Goal: Task Accomplishment & Management: Manage account settings

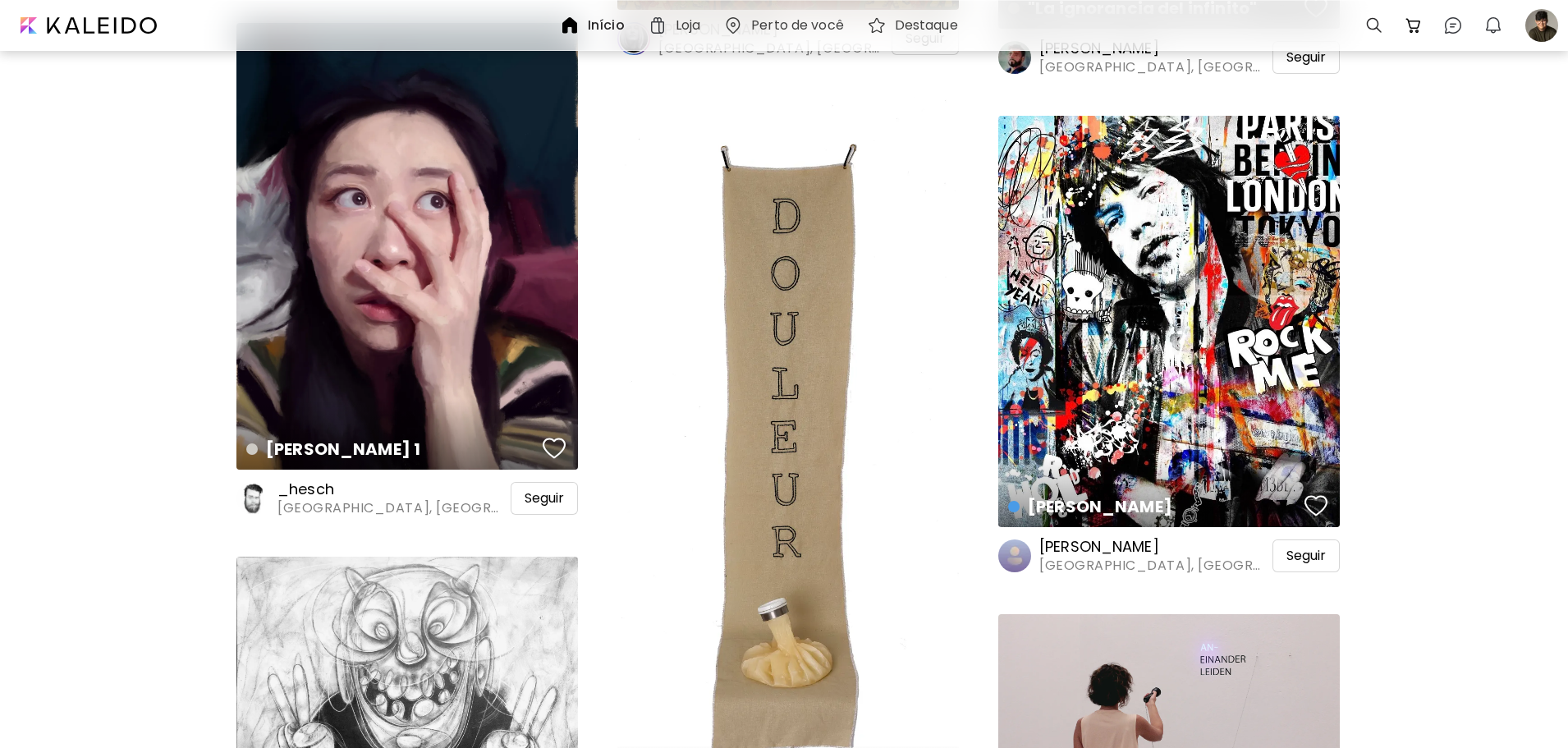
scroll to position [2874, 0]
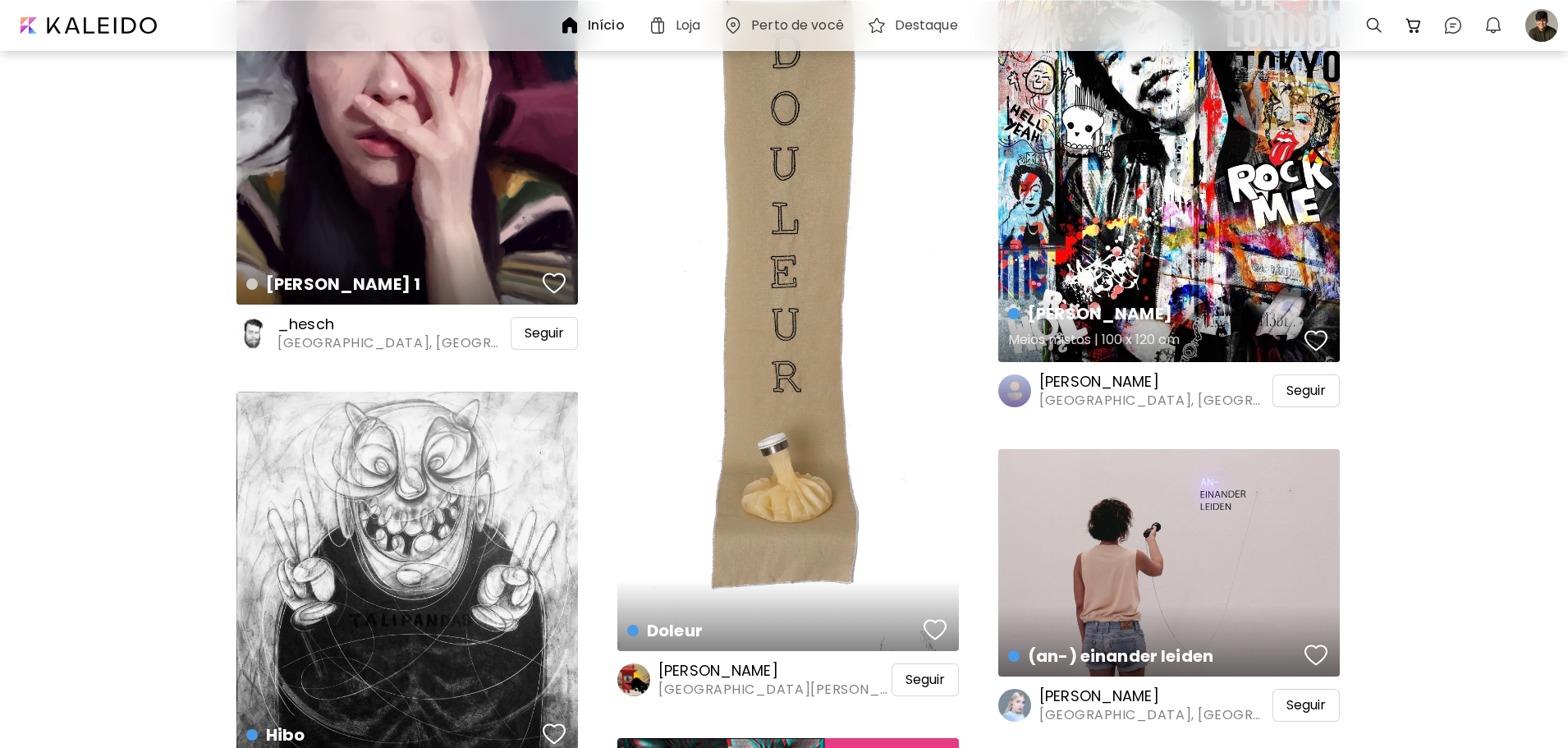
click at [1269, 281] on div "[PERSON_NAME] mistos | 100 x 120 cm" at bounding box center [1168, 157] width 342 height 412
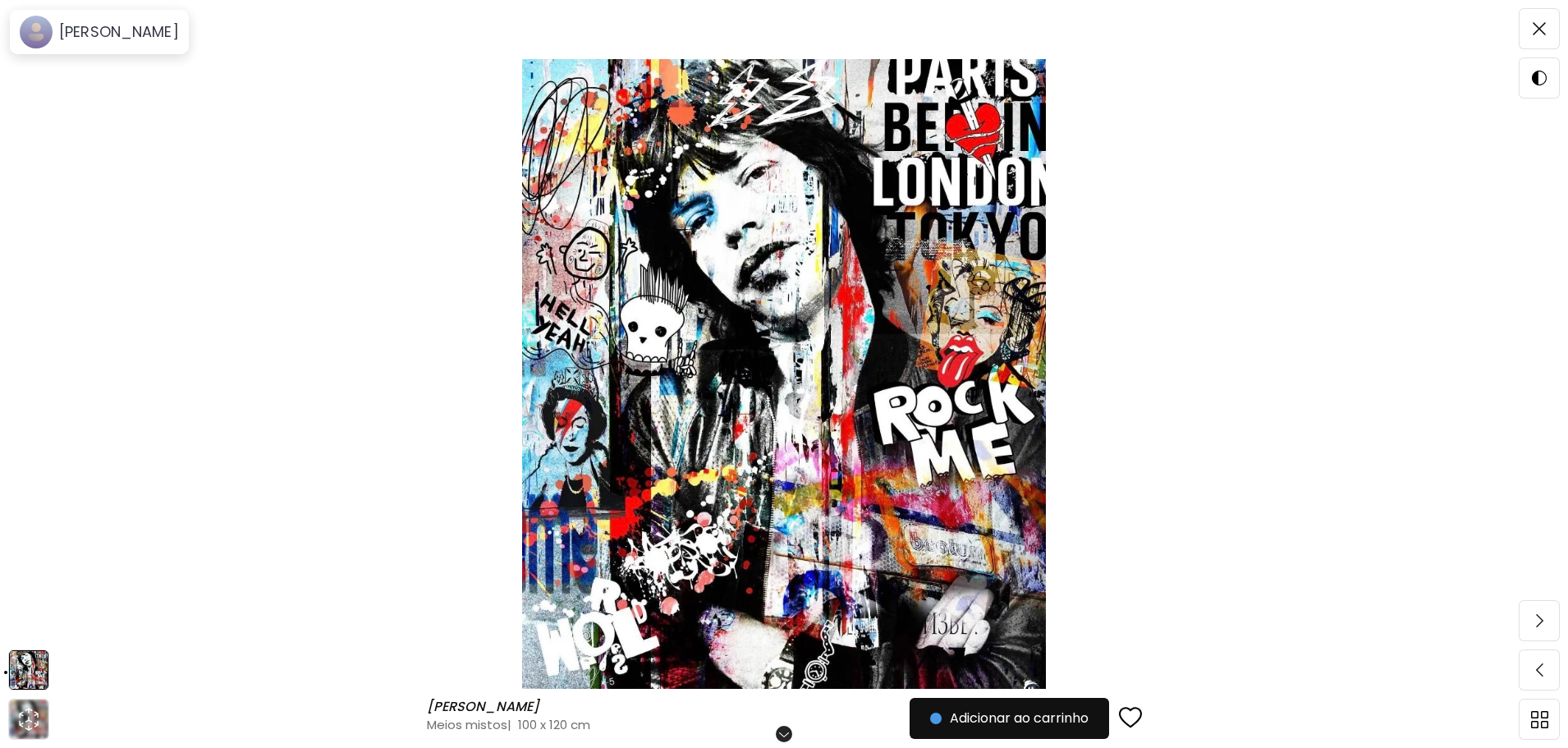
click at [808, 270] on img at bounding box center [784, 374] width 1430 height 630
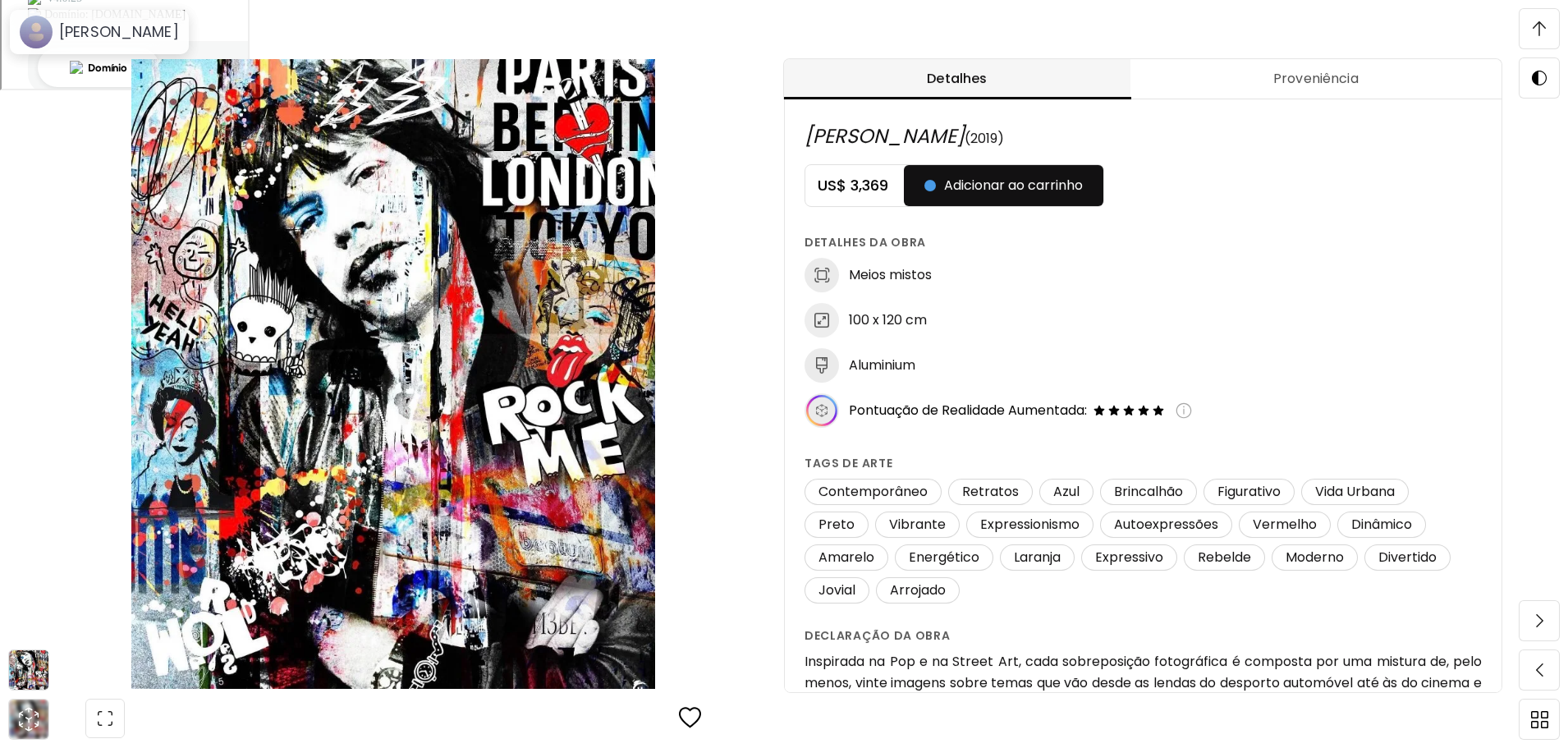
scroll to position [821, 0]
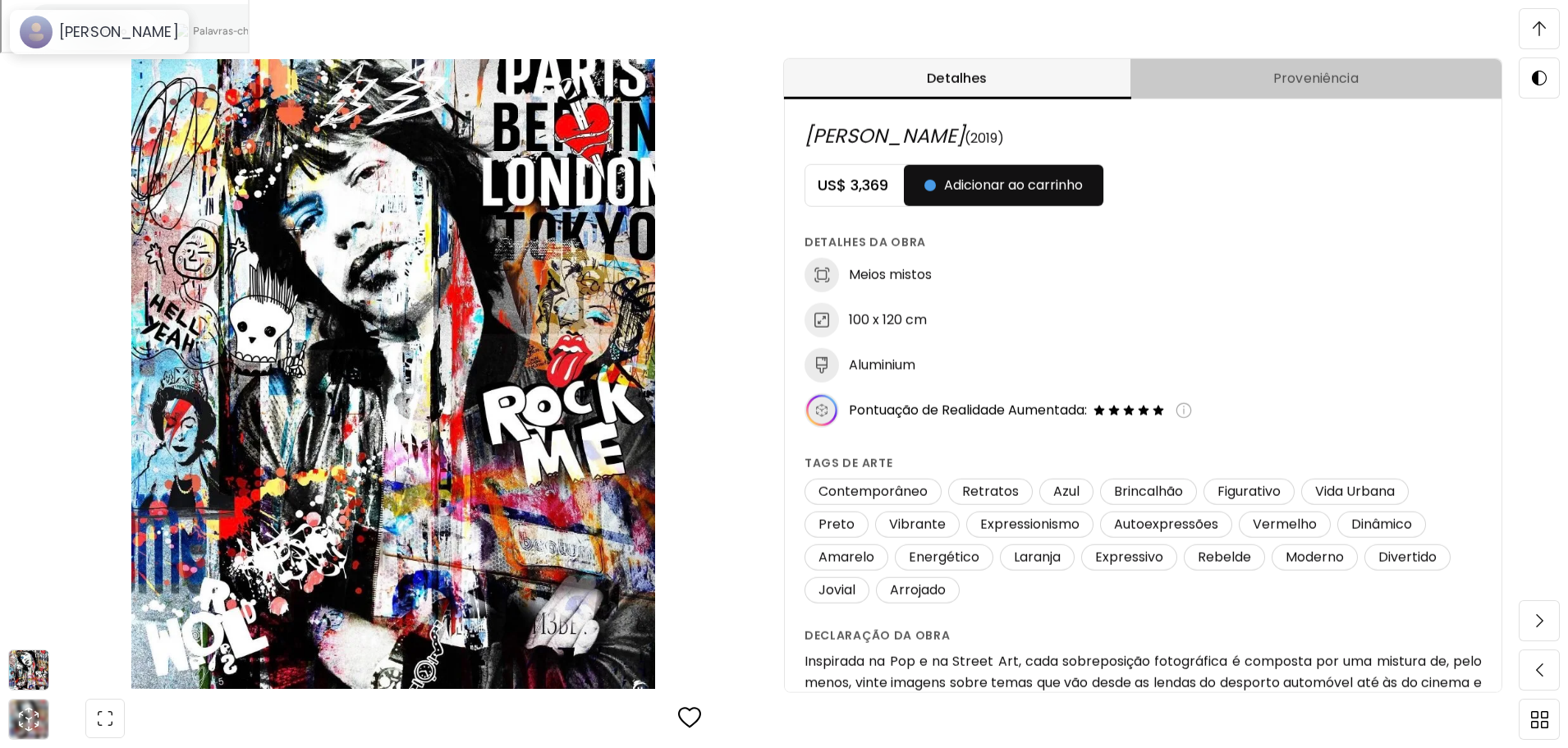
click at [1250, 74] on span "Proveniência" at bounding box center [1316, 79] width 351 height 20
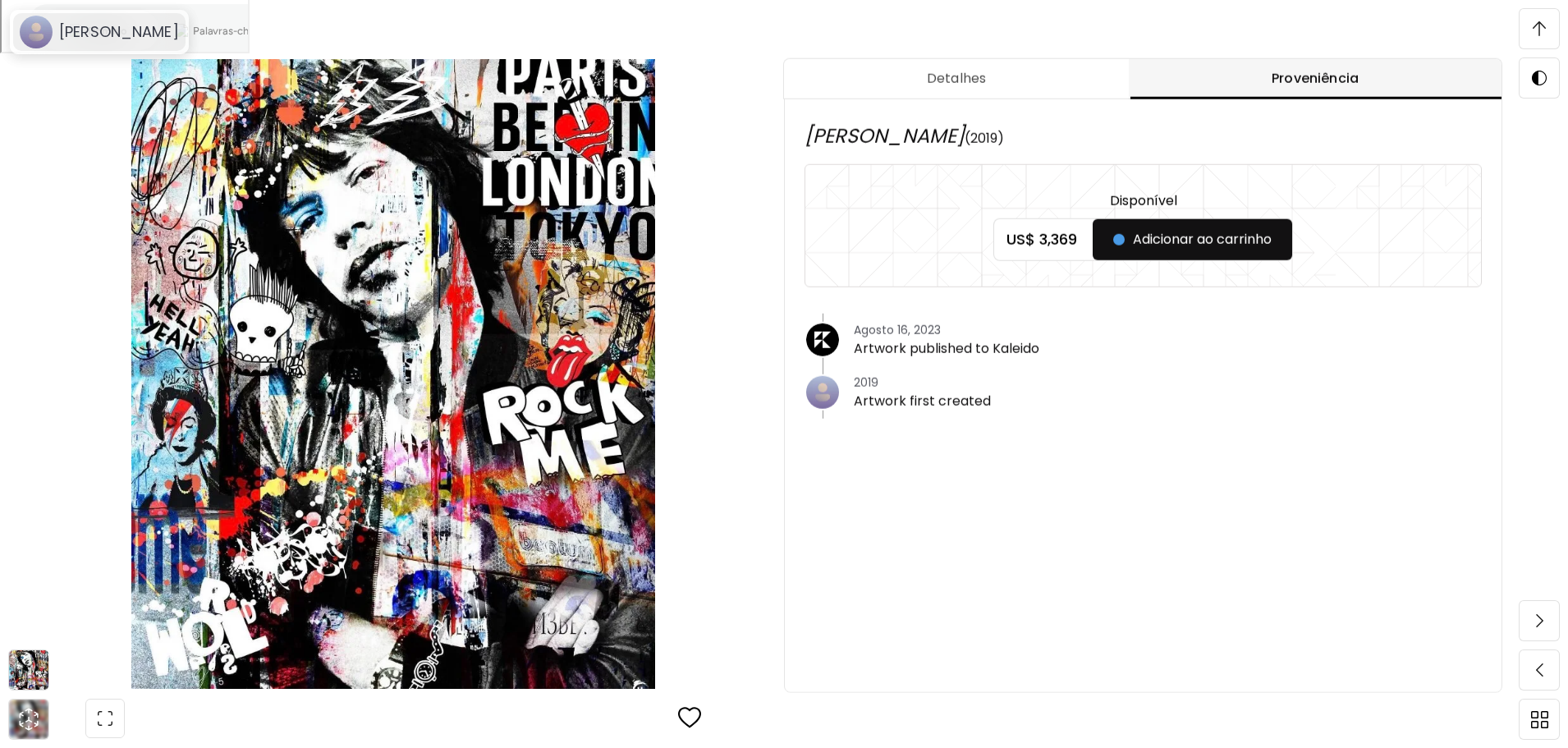
click at [93, 23] on h6 "[PERSON_NAME]" at bounding box center [118, 32] width 120 height 20
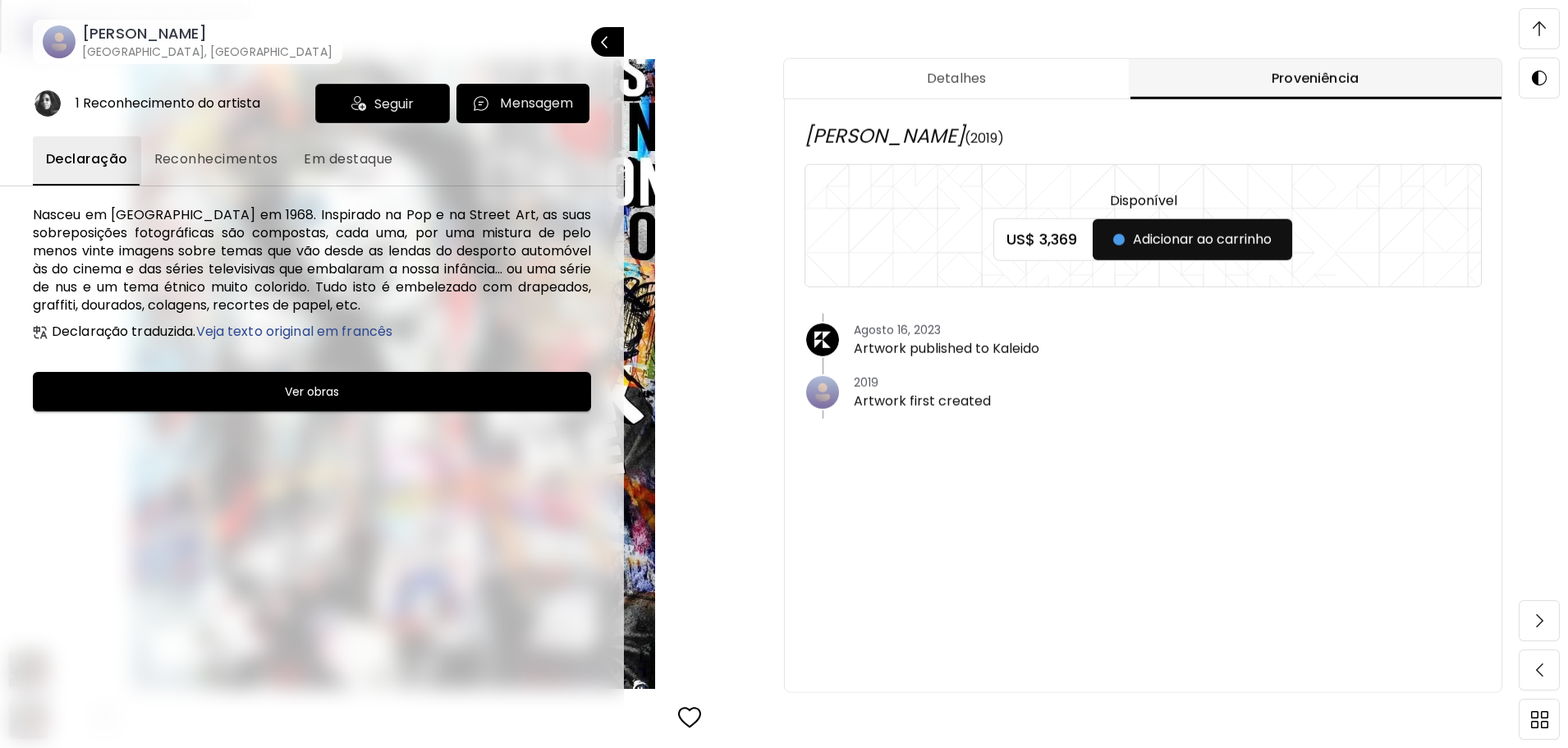
click at [143, 41] on h6 "[PERSON_NAME]" at bounding box center [208, 34] width 251 height 20
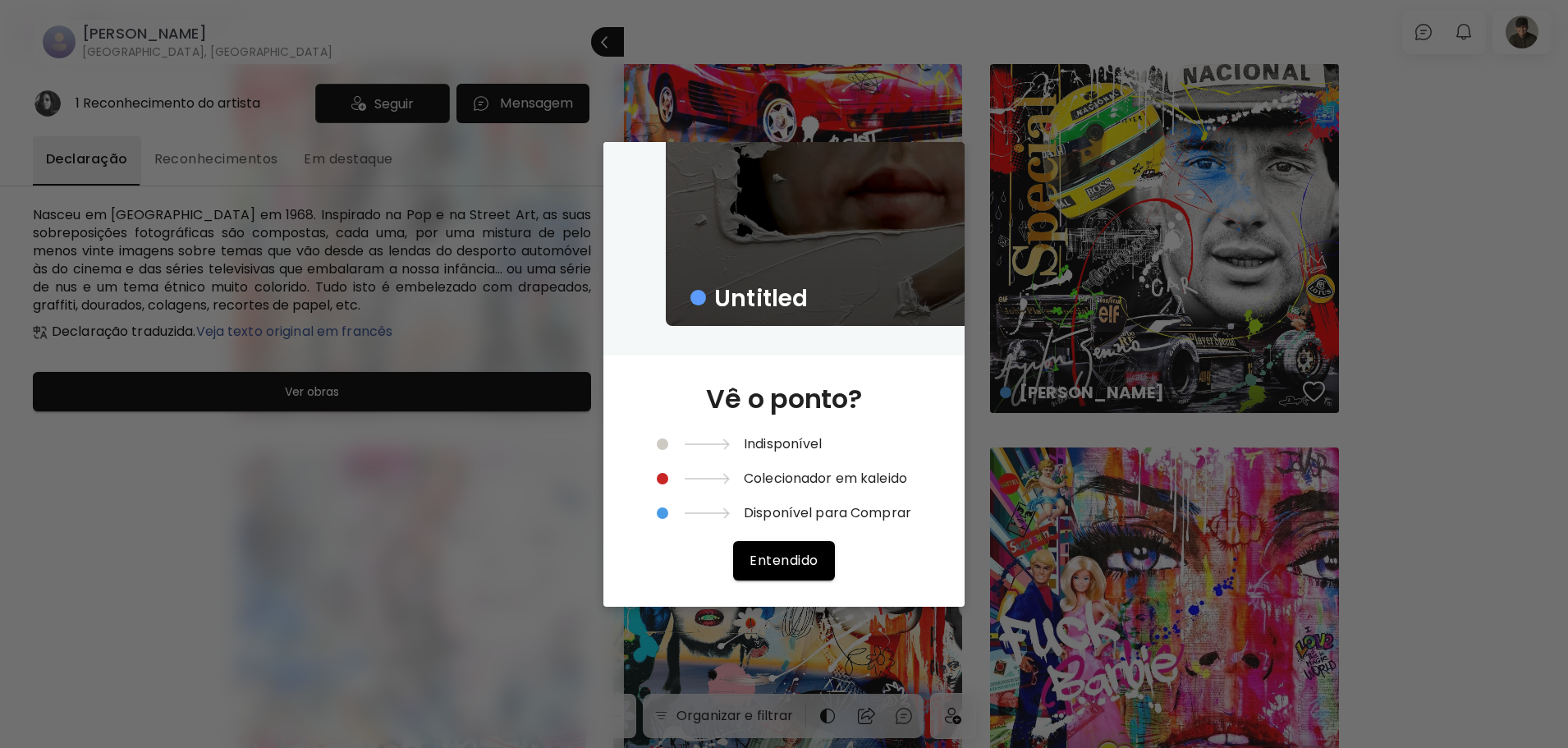
click at [791, 553] on span "Entendido" at bounding box center [784, 560] width 68 height 17
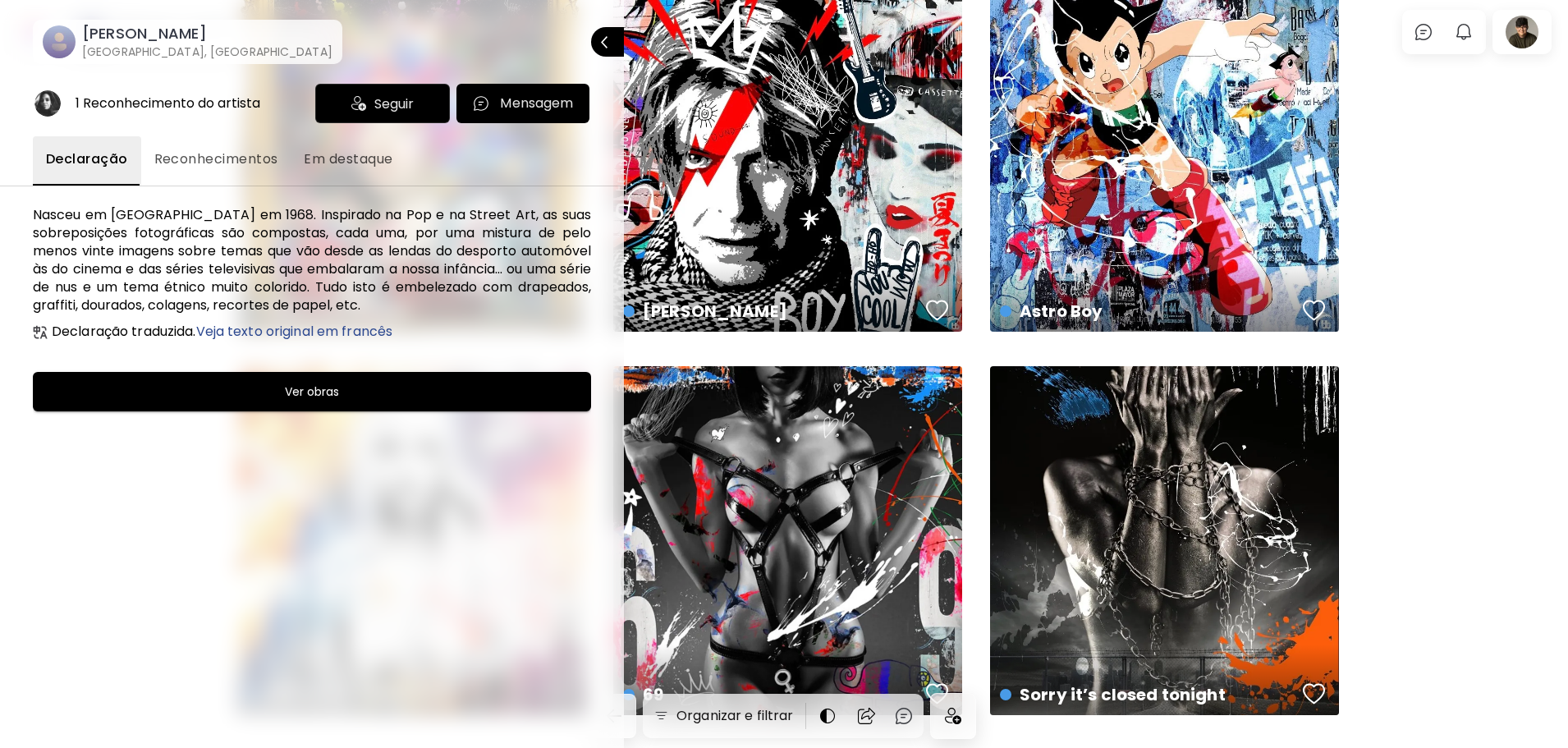
scroll to position [821, 0]
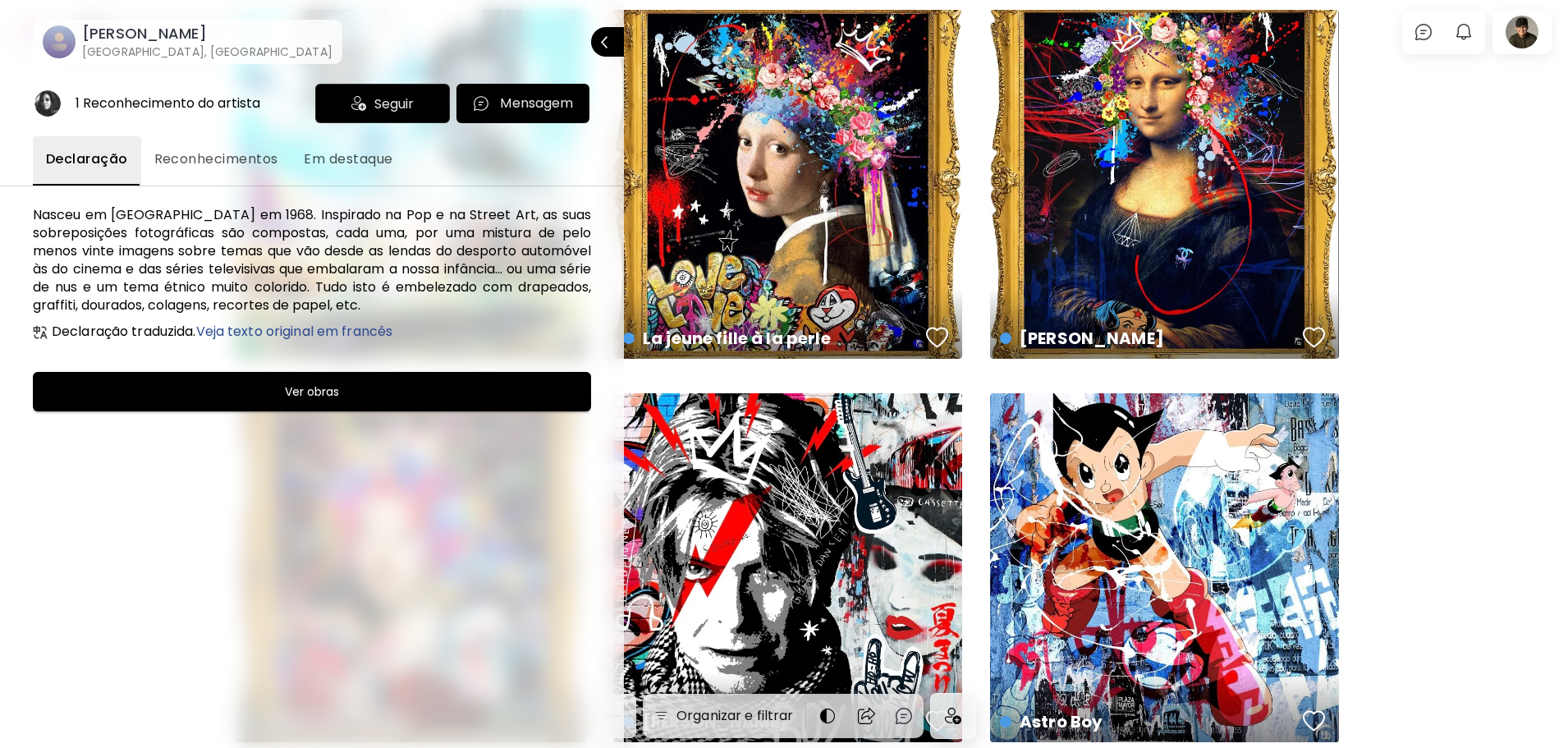
click at [374, 103] on span "Seguir" at bounding box center [394, 104] width 40 height 21
click at [63, 101] on div "1 Reconhecimento do artista" at bounding box center [170, 104] width 276 height 29
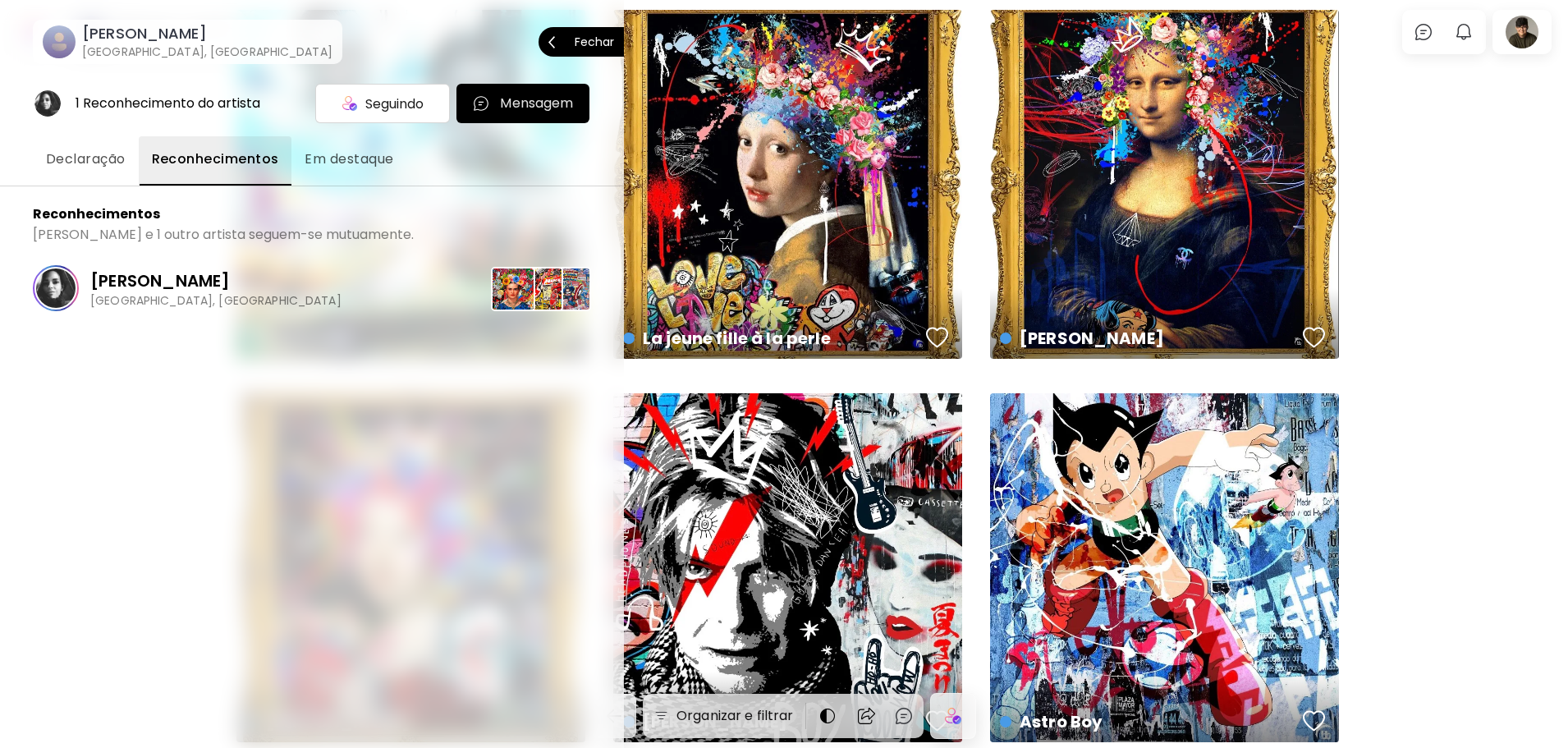
click at [613, 34] on span "Fechar" at bounding box center [581, 42] width 66 height 35
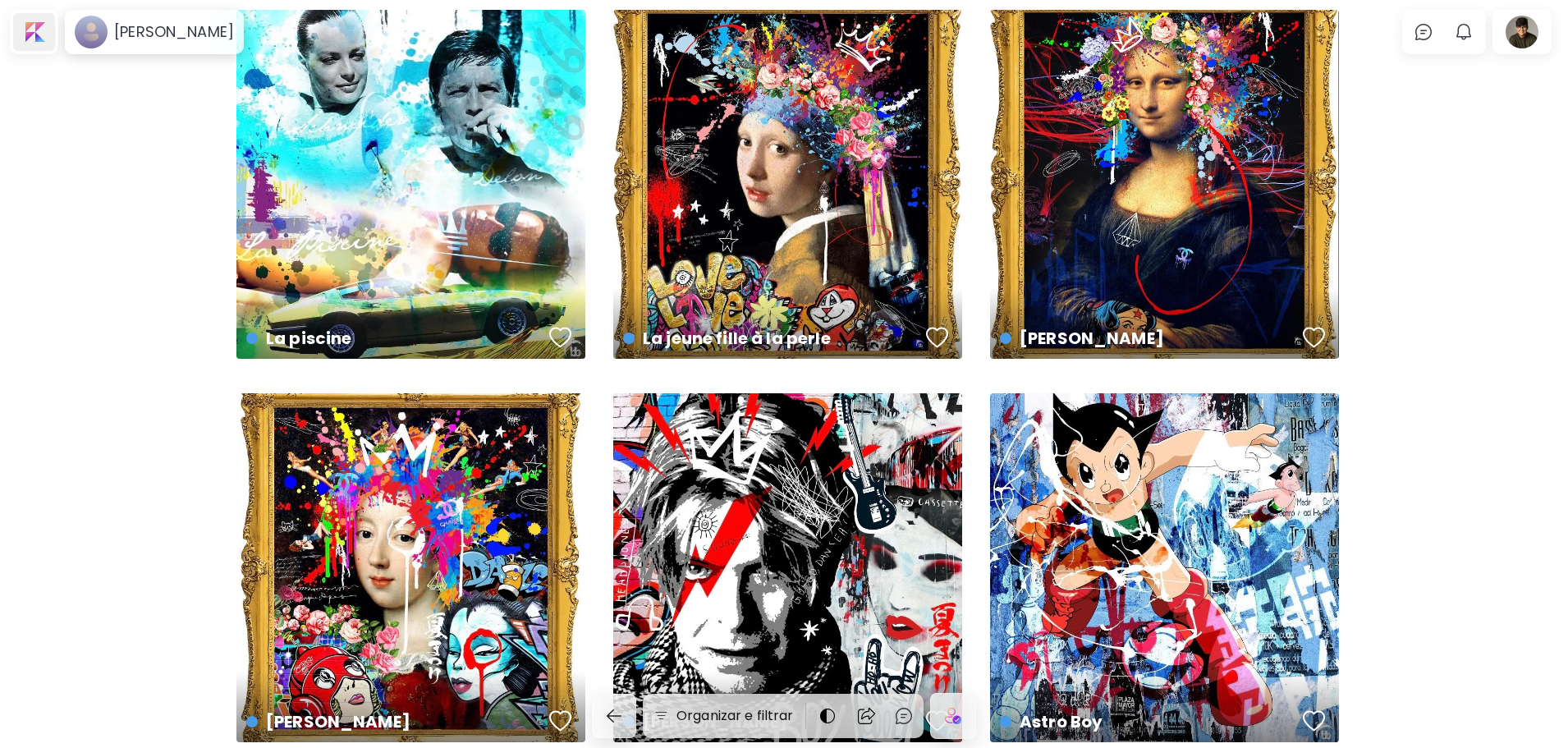
click at [39, 29] on div at bounding box center [34, 32] width 42 height 38
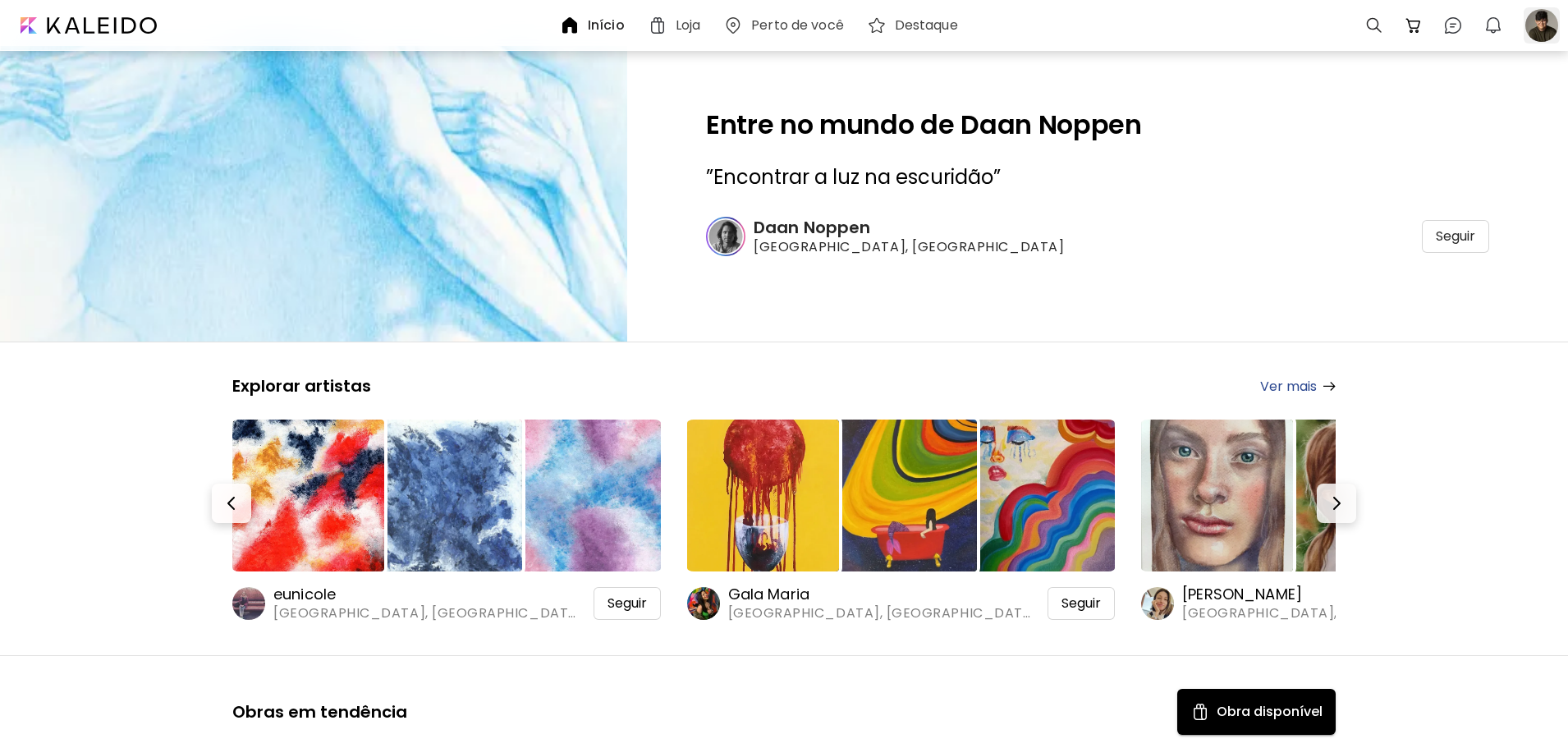
click at [1542, 29] on div at bounding box center [1542, 26] width 36 height 36
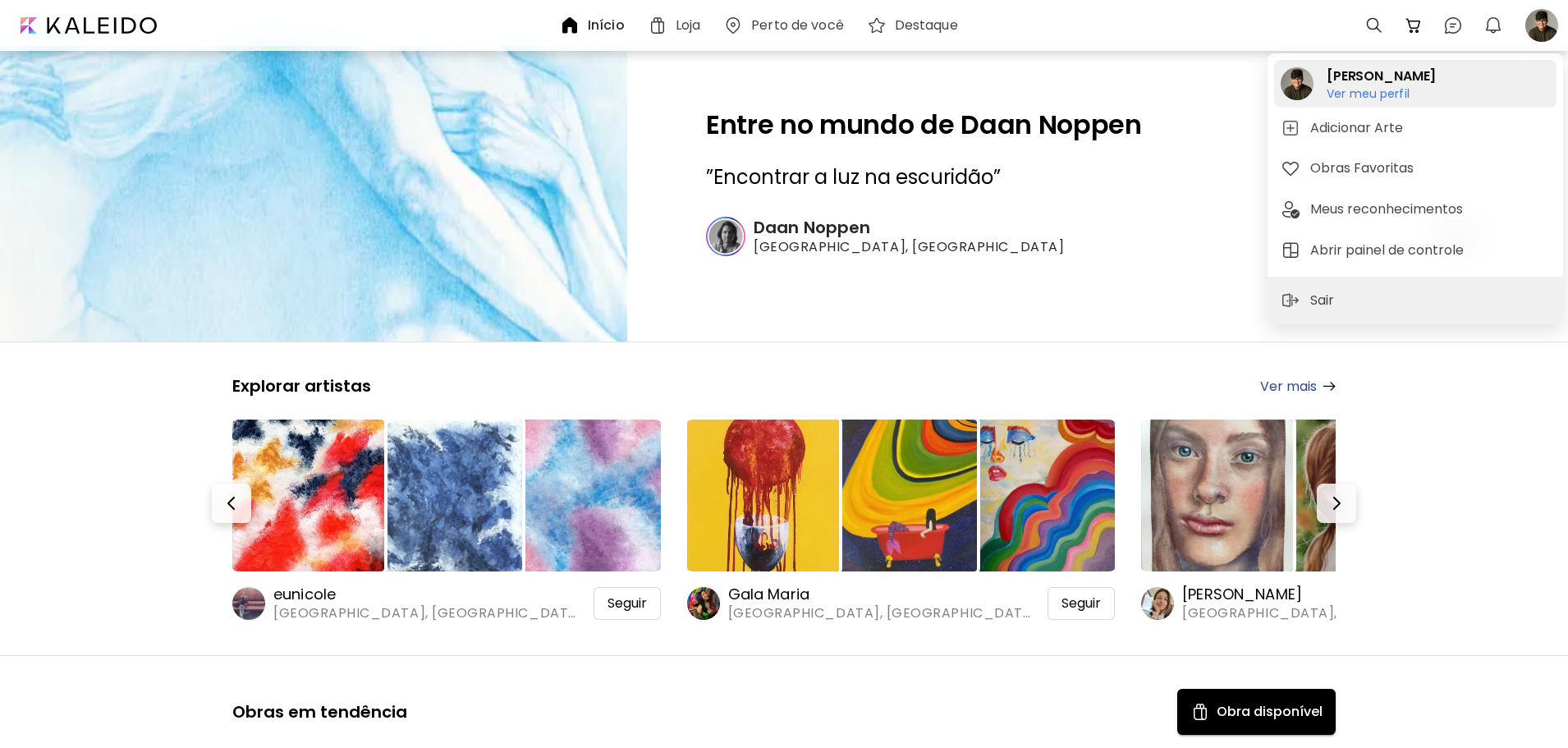
click at [1378, 94] on h6 "Ver meu perfil" at bounding box center [1381, 93] width 109 height 15
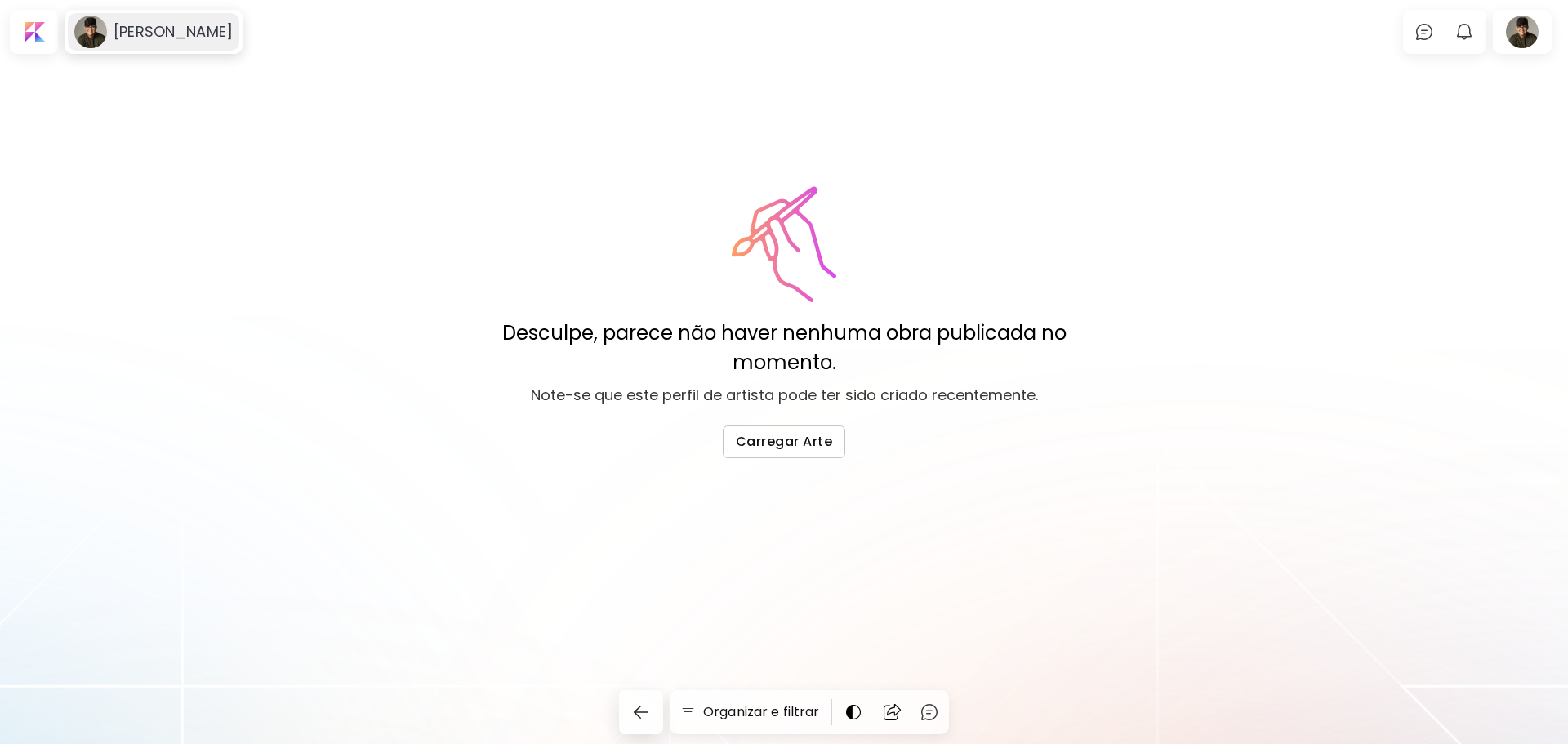
click at [79, 31] on image at bounding box center [90, 32] width 33 height 33
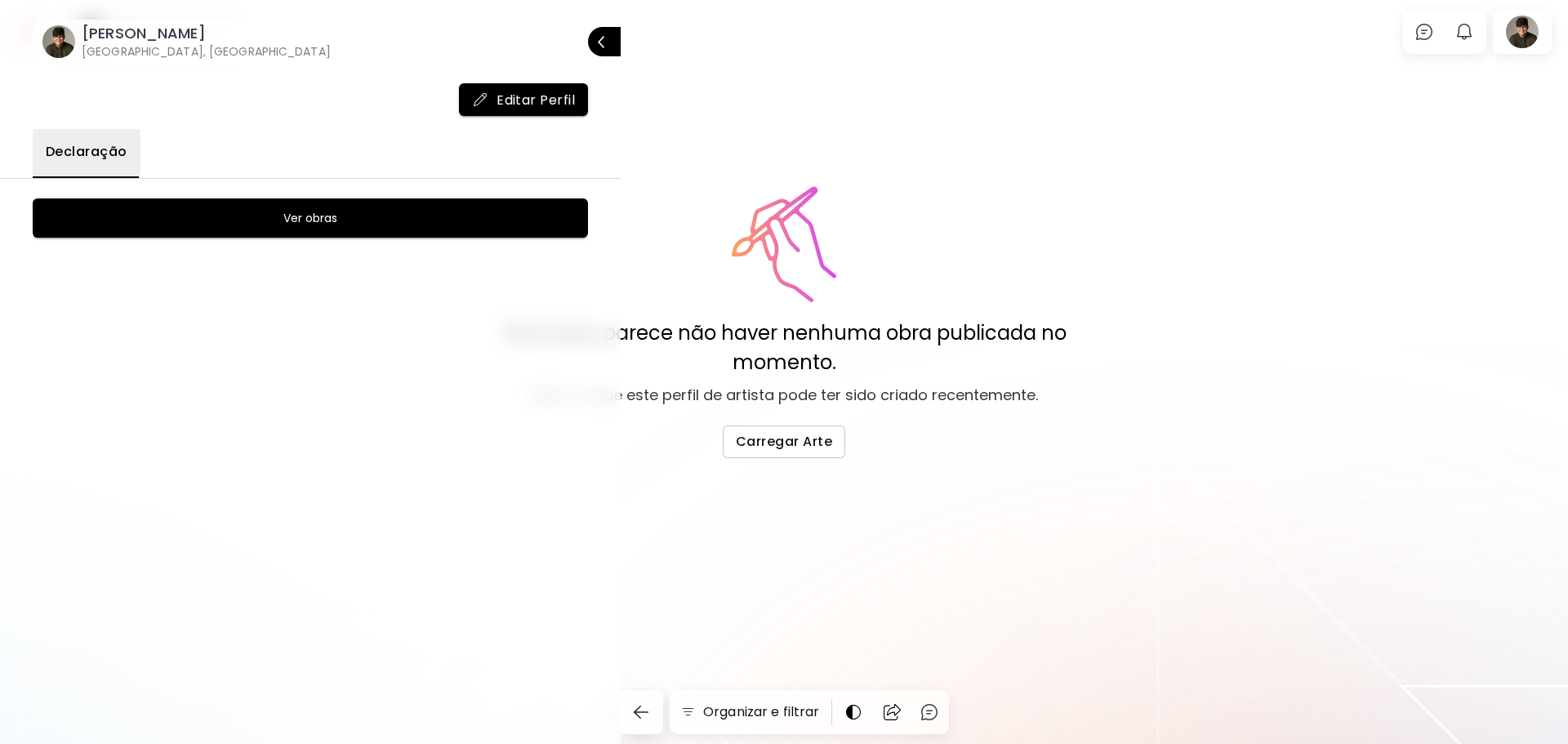
click at [516, 93] on span "Editar Perfil" at bounding box center [524, 100] width 103 height 17
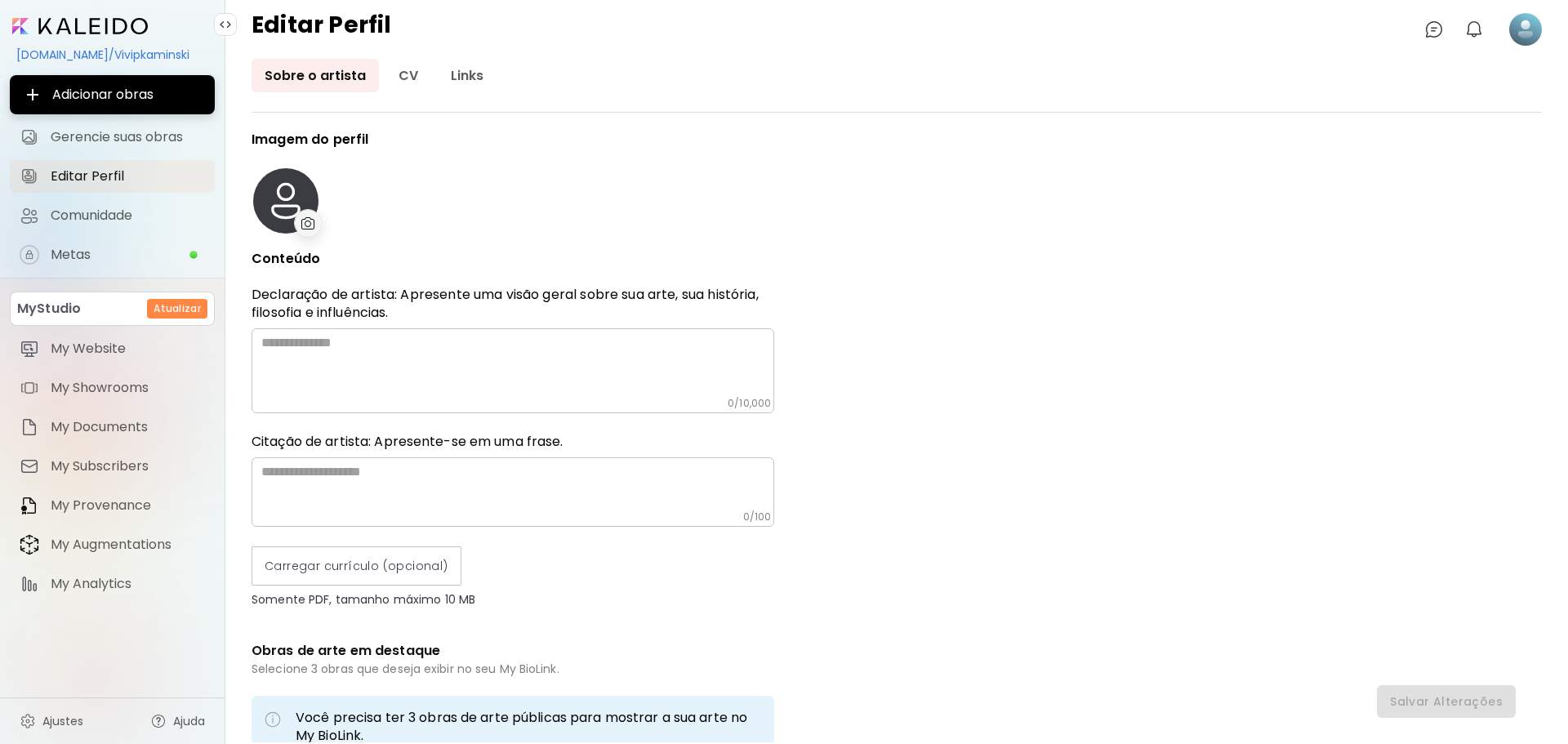
type input "******"
type input "**********"
click at [304, 224] on img at bounding box center [308, 224] width 14 height 12
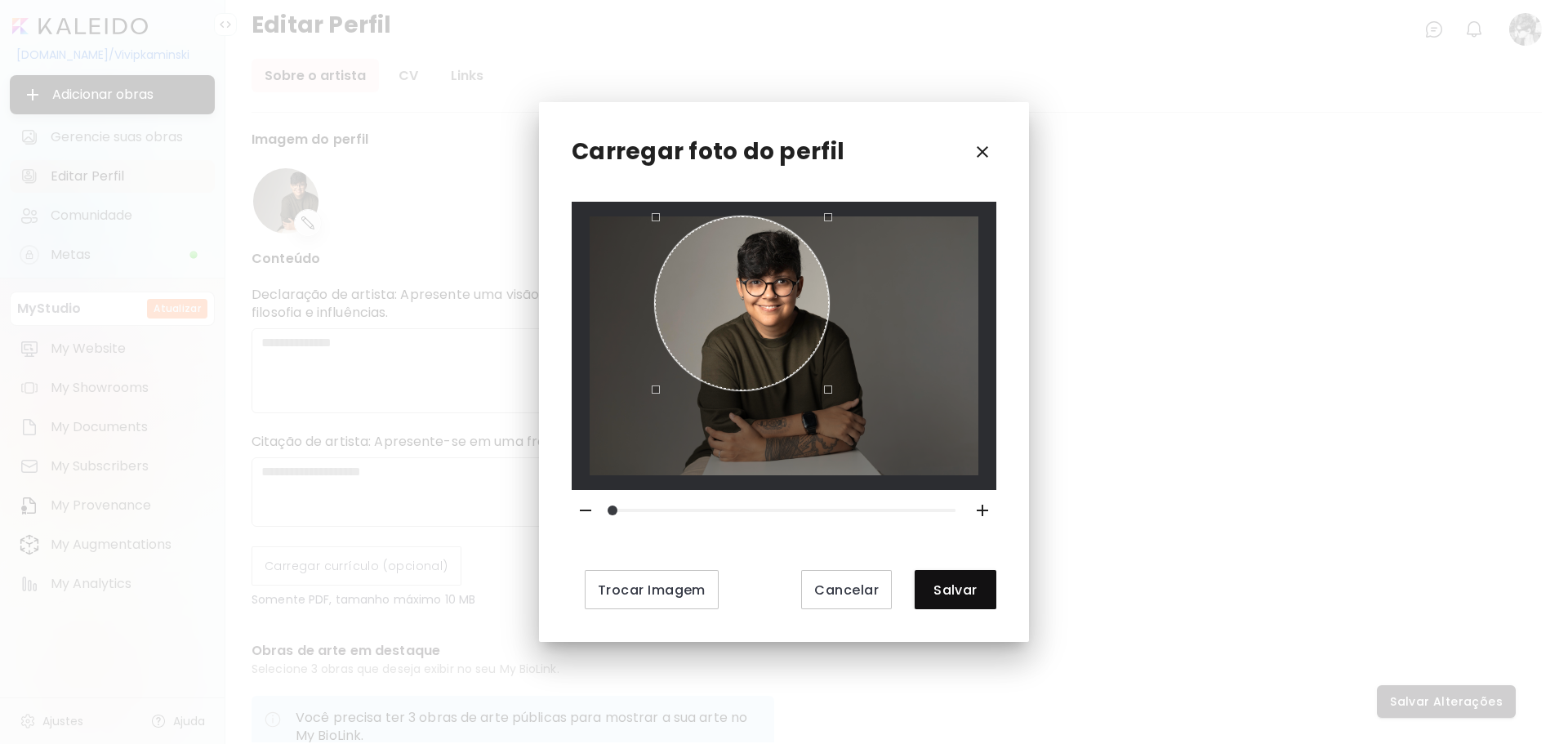
click at [827, 336] on div at bounding box center [784, 346] width 389 height 259
click at [753, 273] on div "Use the arrow keys to move the crop selection area" at bounding box center [770, 308] width 174 height 174
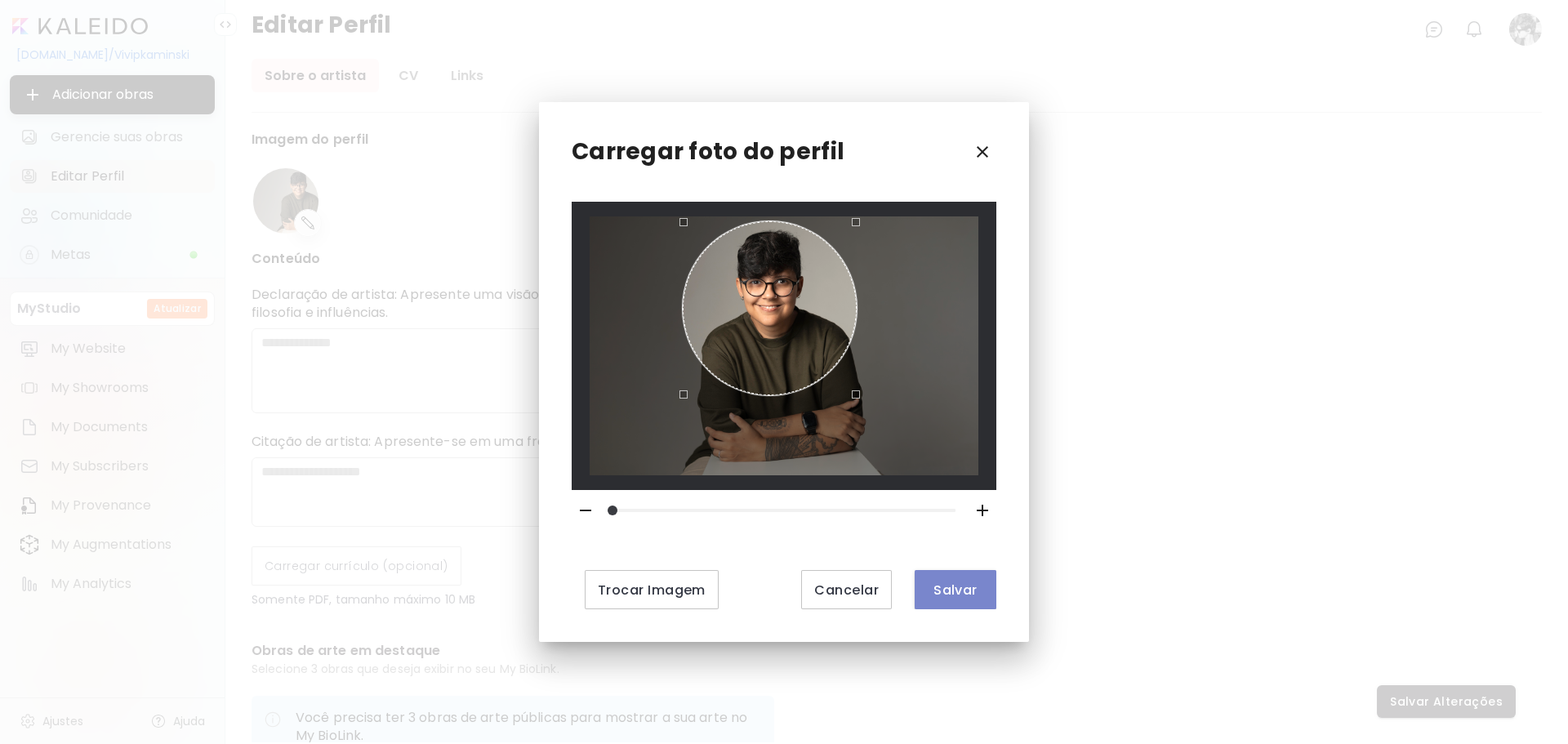
click at [968, 593] on span "Salvar" at bounding box center [955, 590] width 56 height 17
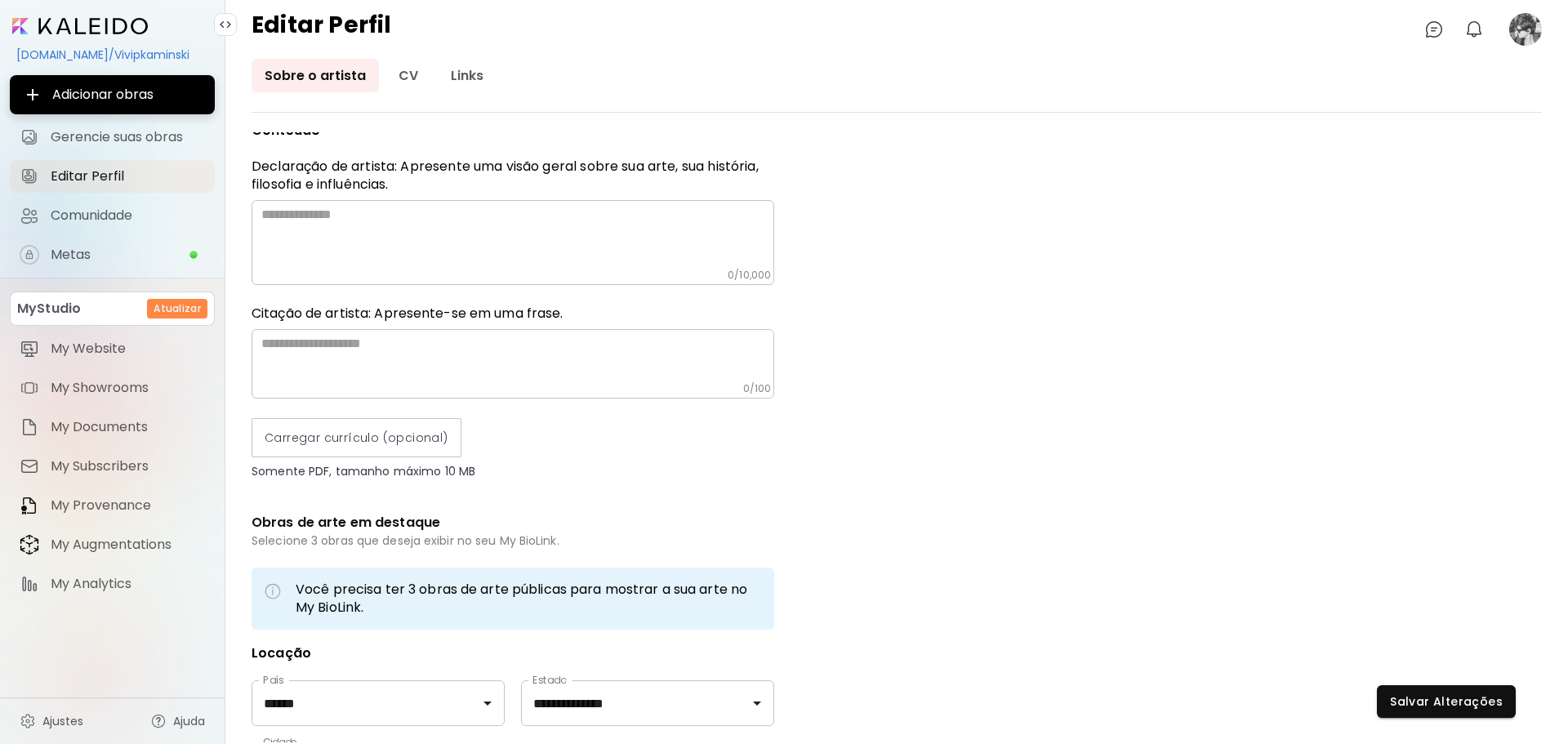
scroll to position [120, 0]
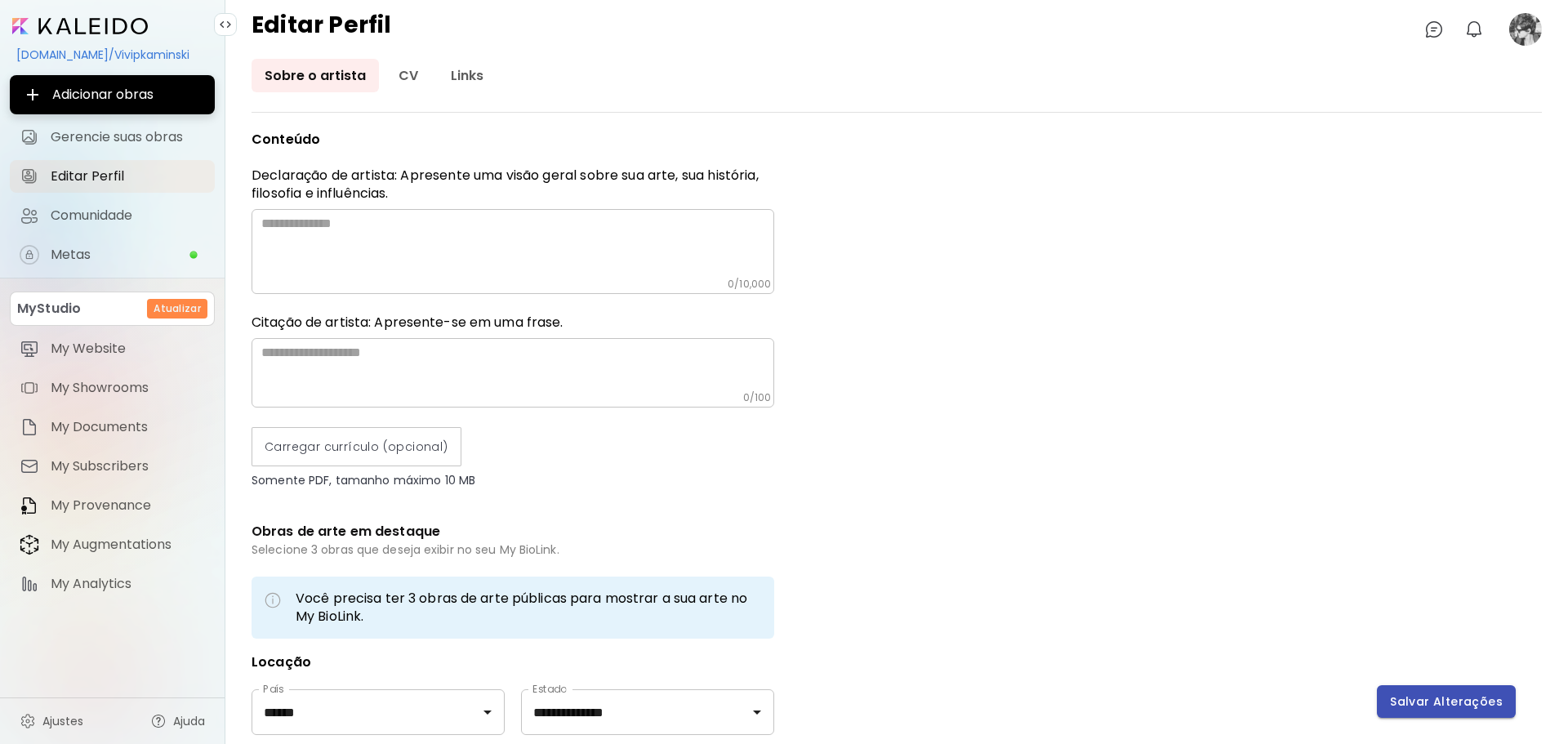
click at [1469, 711] on button "Salvar Alterações" at bounding box center [1446, 701] width 138 height 33
